Goal: Information Seeking & Learning: Learn about a topic

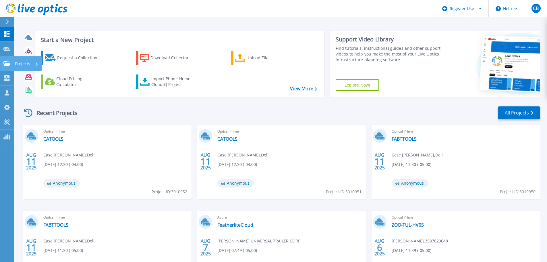
click at [10, 66] on link "Projects Projects" at bounding box center [7, 63] width 14 height 15
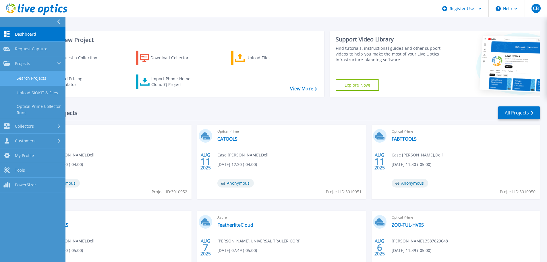
click at [44, 80] on link "Search Projects" at bounding box center [32, 78] width 65 height 15
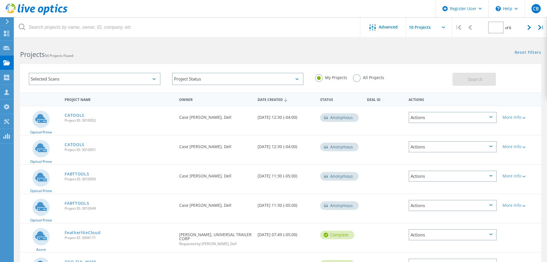
type input "1"
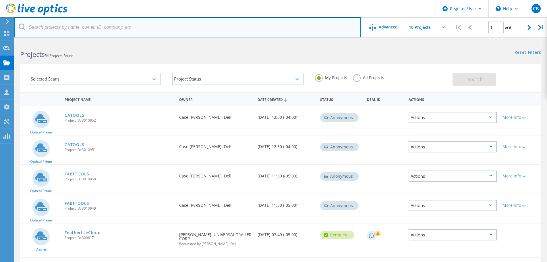
drag, startPoint x: 104, startPoint y: 22, endPoint x: 107, endPoint y: 24, distance: 3.6
click at [104, 22] on input "text" at bounding box center [187, 27] width 346 height 20
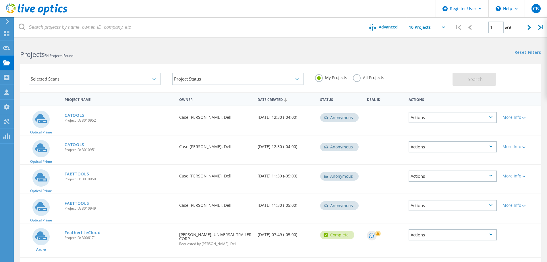
click at [358, 76] on label "All Projects" at bounding box center [368, 76] width 31 height 5
click at [0, 0] on input "All Projects" at bounding box center [0, 0] width 0 height 0
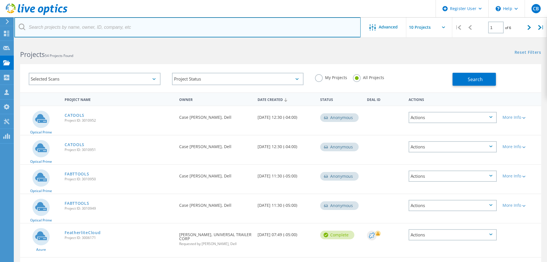
click at [300, 26] on input "text" at bounding box center [187, 27] width 346 height 20
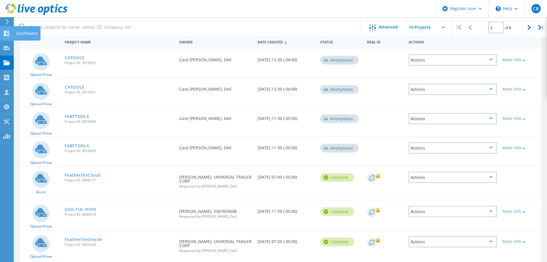
click at [8, 34] on use at bounding box center [6, 33] width 5 height 5
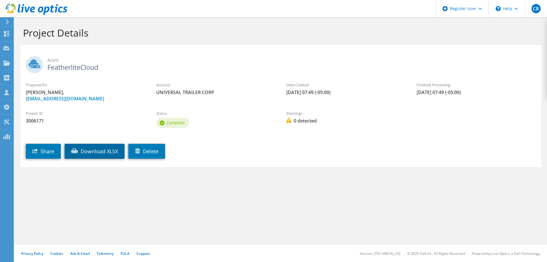
click at [98, 150] on link "Download XLSX" at bounding box center [95, 151] width 60 height 15
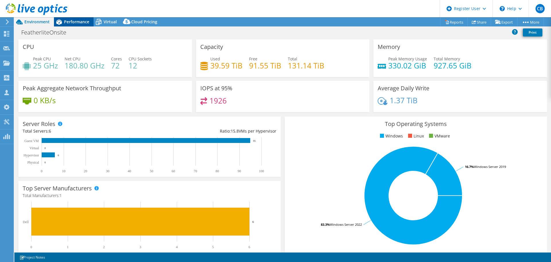
click at [71, 20] on span "Performance" at bounding box center [76, 21] width 25 height 5
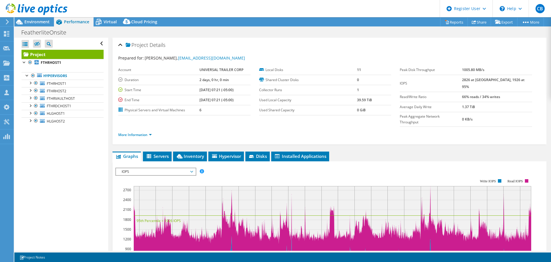
click at [177, 168] on span "IOPS" at bounding box center [156, 171] width 74 height 7
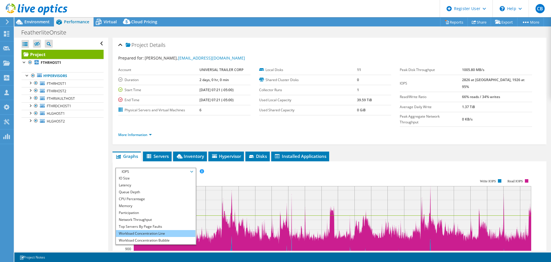
scroll to position [21, 0]
click at [155, 237] on li "All" at bounding box center [156, 240] width 80 height 7
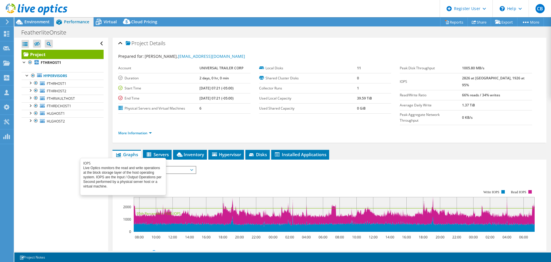
scroll to position [0, 0]
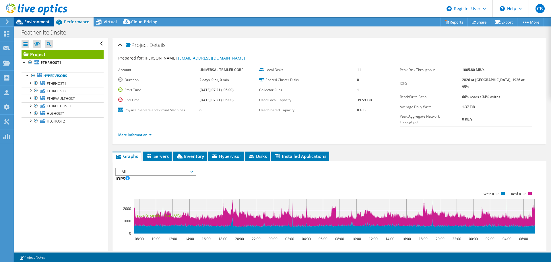
click at [35, 21] on span "Environment" at bounding box center [36, 21] width 25 height 5
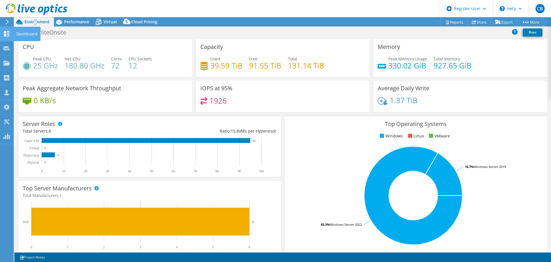
click at [9, 33] on use at bounding box center [6, 33] width 5 height 5
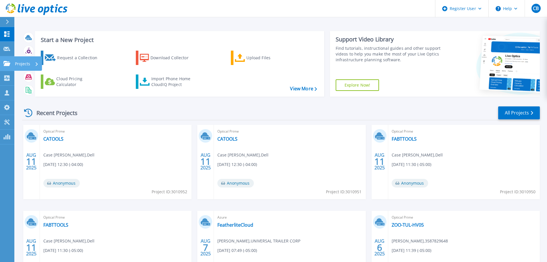
click at [26, 62] on p "Projects" at bounding box center [22, 63] width 15 height 15
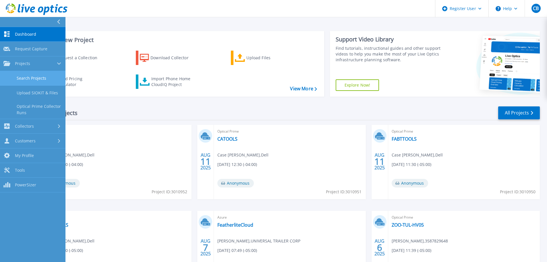
click at [44, 80] on link "Search Projects" at bounding box center [32, 78] width 65 height 15
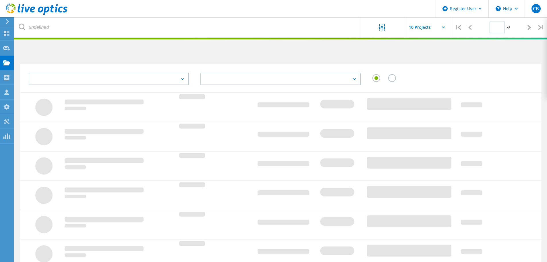
type input "1"
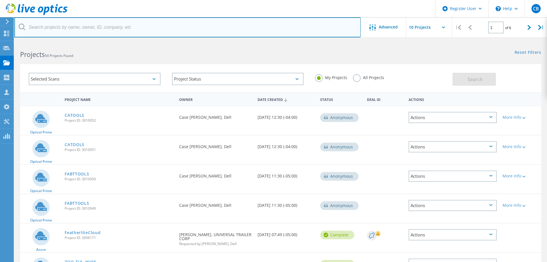
click at [101, 21] on input "text" at bounding box center [187, 27] width 346 height 20
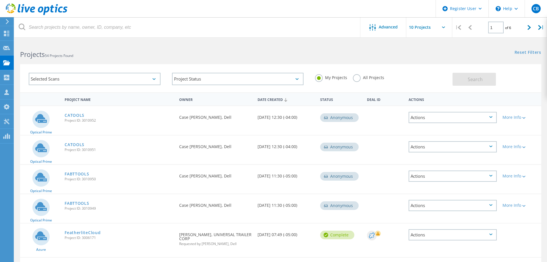
drag, startPoint x: 363, startPoint y: 78, endPoint x: 332, endPoint y: 43, distance: 46.3
click at [363, 77] on label "All Projects" at bounding box center [368, 76] width 31 height 5
click at [0, 0] on input "All Projects" at bounding box center [0, 0] width 0 height 0
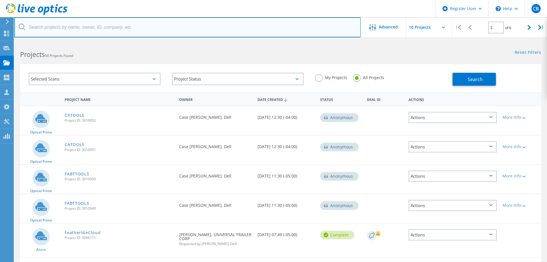
click at [323, 31] on input "text" at bounding box center [187, 27] width 346 height 20
type input "Seminole State"
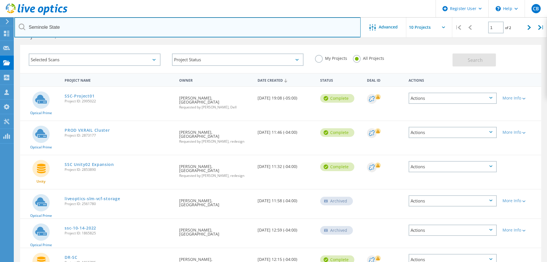
scroll to position [29, 0]
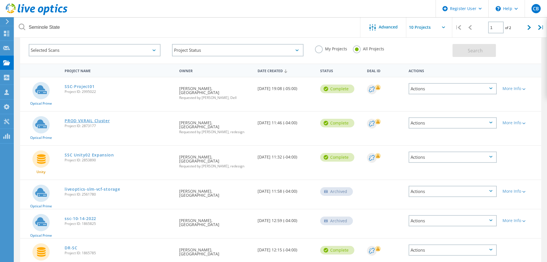
click at [89, 119] on link "PROD VXRAIL Cluster" at bounding box center [87, 121] width 45 height 4
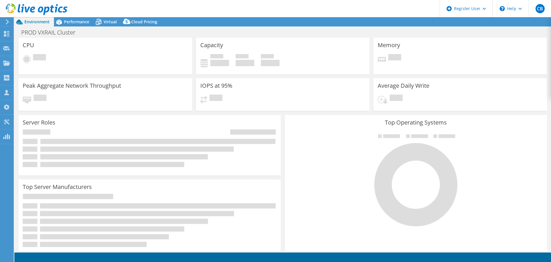
select select "USD"
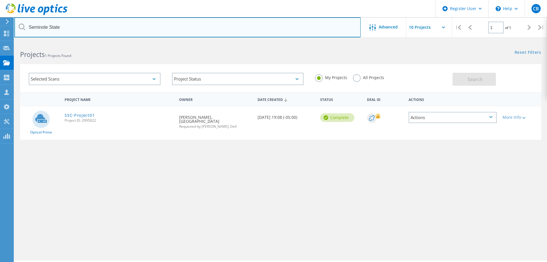
click at [123, 23] on input "Seminole State" at bounding box center [187, 27] width 346 height 20
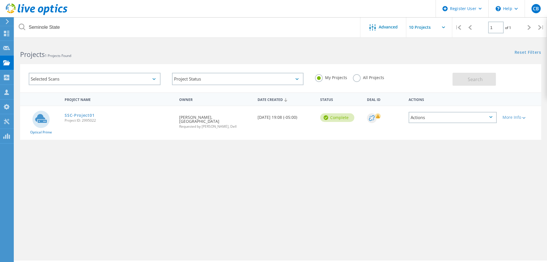
drag, startPoint x: 359, startPoint y: 77, endPoint x: 421, endPoint y: 80, distance: 62.1
click at [359, 76] on label "All Projects" at bounding box center [368, 76] width 31 height 5
click at [0, 0] on input "All Projects" at bounding box center [0, 0] width 0 height 0
click at [474, 79] on span "Search" at bounding box center [475, 79] width 15 height 6
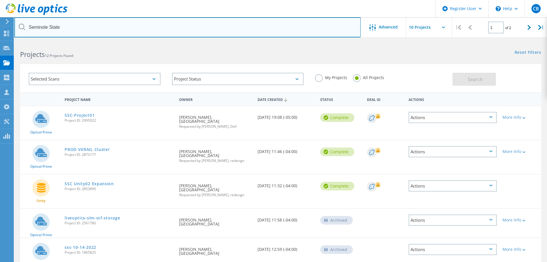
click at [125, 29] on input "Seminole State" at bounding box center [187, 27] width 346 height 20
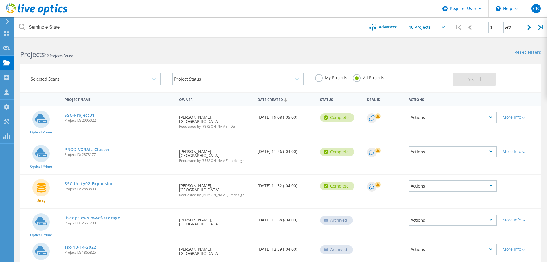
click at [222, 65] on div "Selected Scans Project Status In Progress Complete Published Anonymous Archived…" at bounding box center [280, 78] width 521 height 28
click at [96, 148] on link "PROD VXRAIL Cluster" at bounding box center [87, 149] width 45 height 4
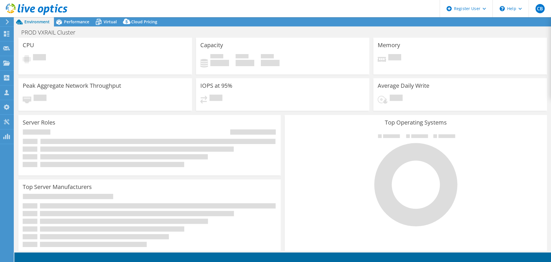
select select "USD"
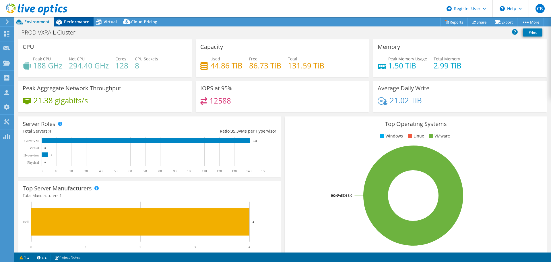
click at [80, 20] on span "Performance" at bounding box center [76, 21] width 25 height 5
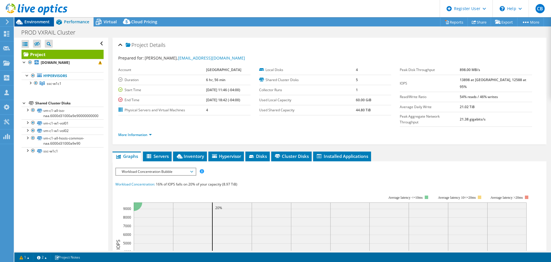
click at [44, 23] on span "Environment" at bounding box center [36, 21] width 25 height 5
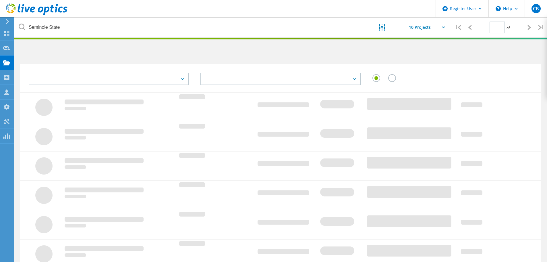
type input "1"
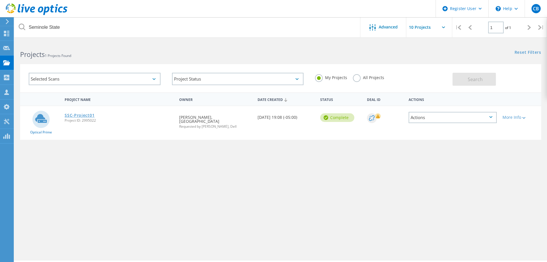
click at [88, 114] on link "SSC-Project01" at bounding box center [80, 115] width 30 height 4
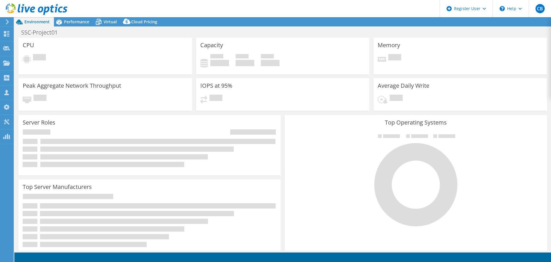
select select "USD"
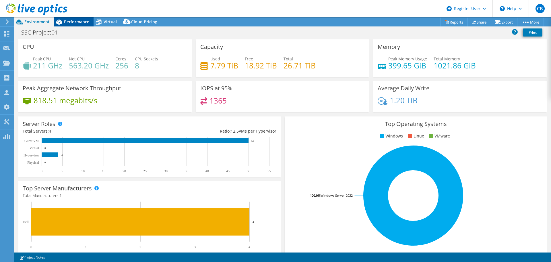
click at [70, 20] on span "Performance" at bounding box center [76, 21] width 25 height 5
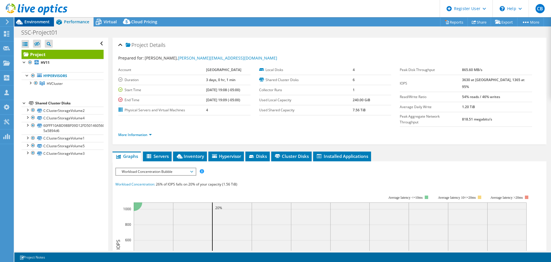
click at [40, 22] on span "Environment" at bounding box center [36, 21] width 25 height 5
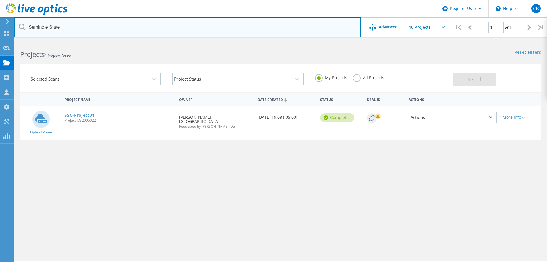
click at [98, 31] on input "Seminole State" at bounding box center [187, 27] width 346 height 20
type input "Featherlite"
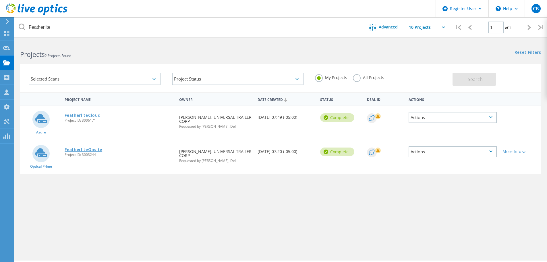
click at [96, 151] on link "FeatherliteOnsite" at bounding box center [84, 149] width 38 height 4
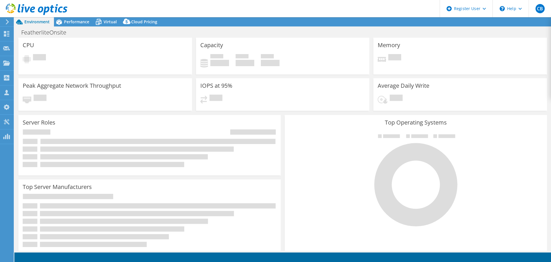
select select "USD"
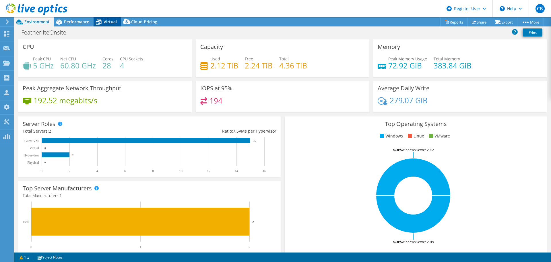
click at [104, 21] on span "Virtual" at bounding box center [110, 21] width 13 height 5
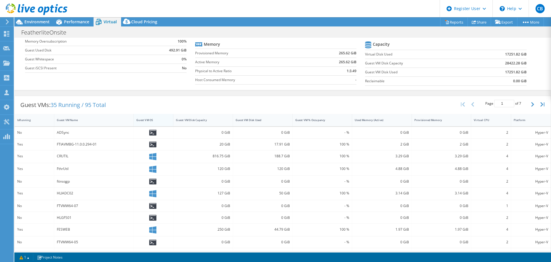
scroll to position [57, 0]
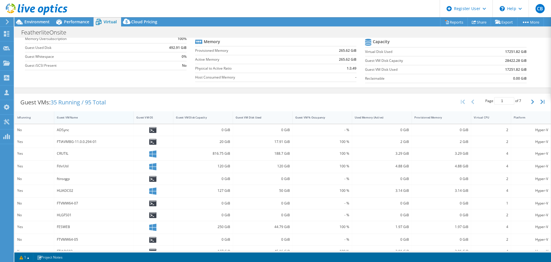
click at [93, 118] on div "Guest VM Name" at bounding box center [90, 117] width 67 height 4
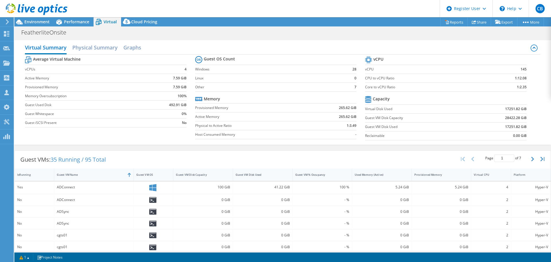
scroll to position [0, 0]
click at [93, 50] on h2 "Physical Summary" at bounding box center [94, 48] width 45 height 13
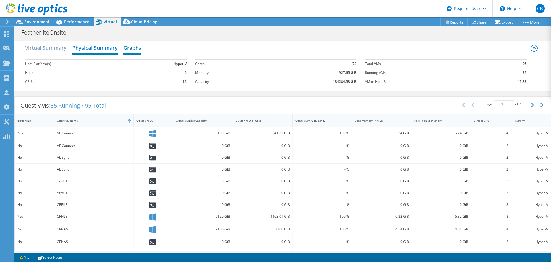
click at [137, 47] on h2 "Graphs" at bounding box center [132, 48] width 18 height 13
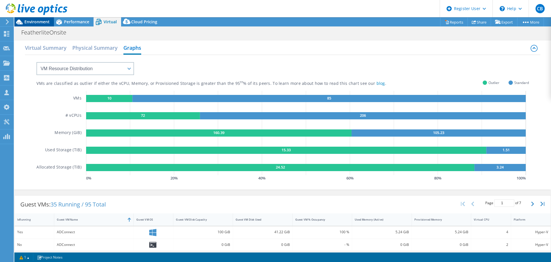
click at [43, 23] on span "Environment" at bounding box center [36, 21] width 25 height 5
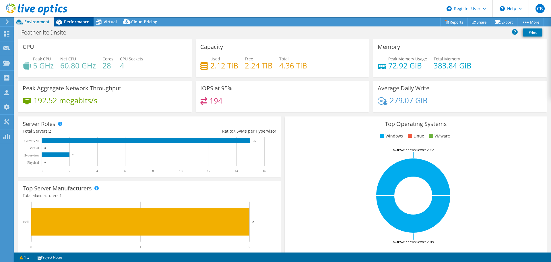
click at [76, 21] on span "Performance" at bounding box center [76, 21] width 25 height 5
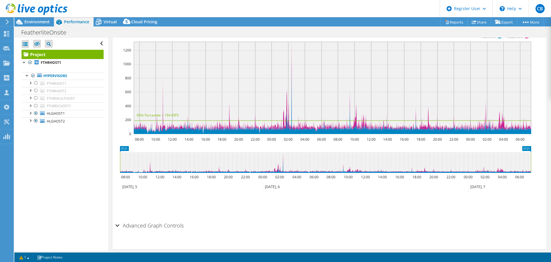
scroll to position [141, 0]
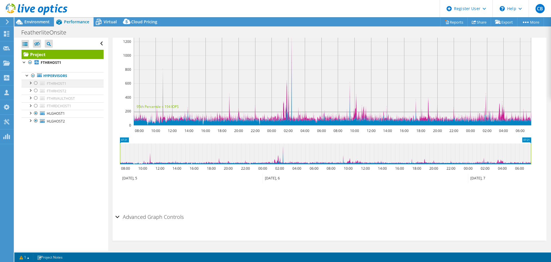
click at [36, 83] on div at bounding box center [36, 83] width 6 height 7
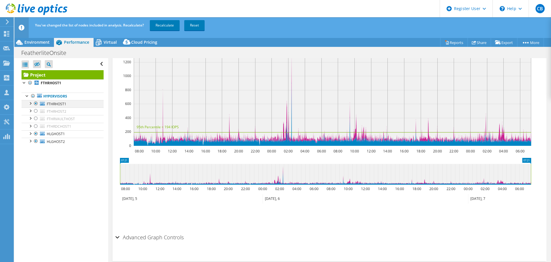
click at [36, 104] on div at bounding box center [36, 103] width 6 height 7
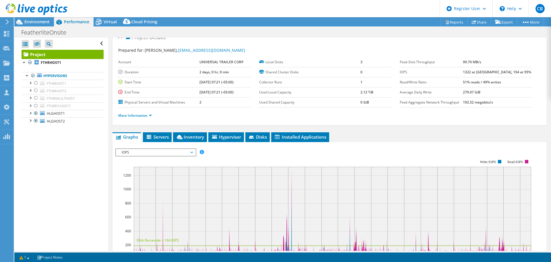
scroll to position [0, 0]
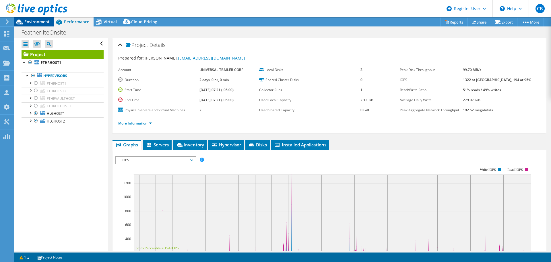
click at [43, 22] on span "Environment" at bounding box center [36, 21] width 25 height 5
